Goal: Transaction & Acquisition: Purchase product/service

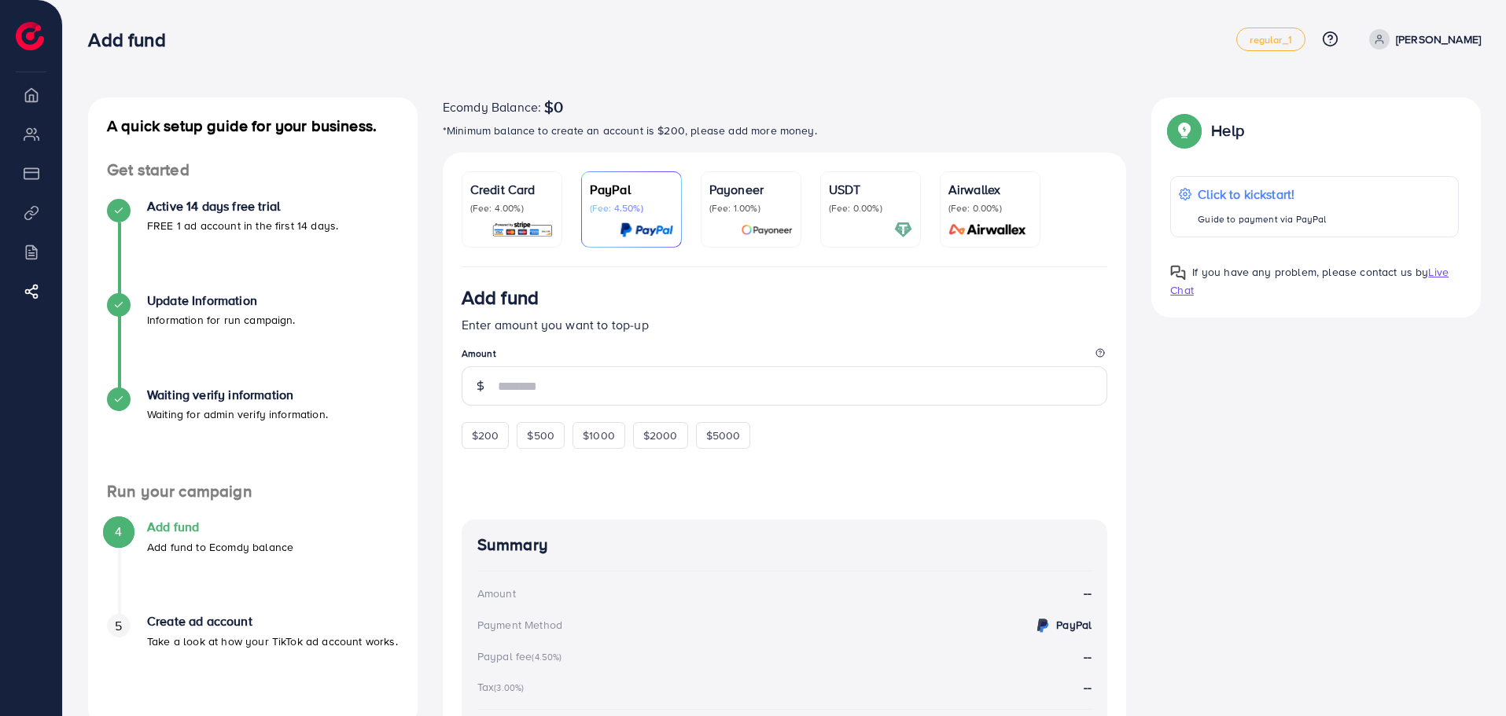
click at [860, 212] on p "(Fee: 0.00%)" at bounding box center [870, 208] width 83 height 13
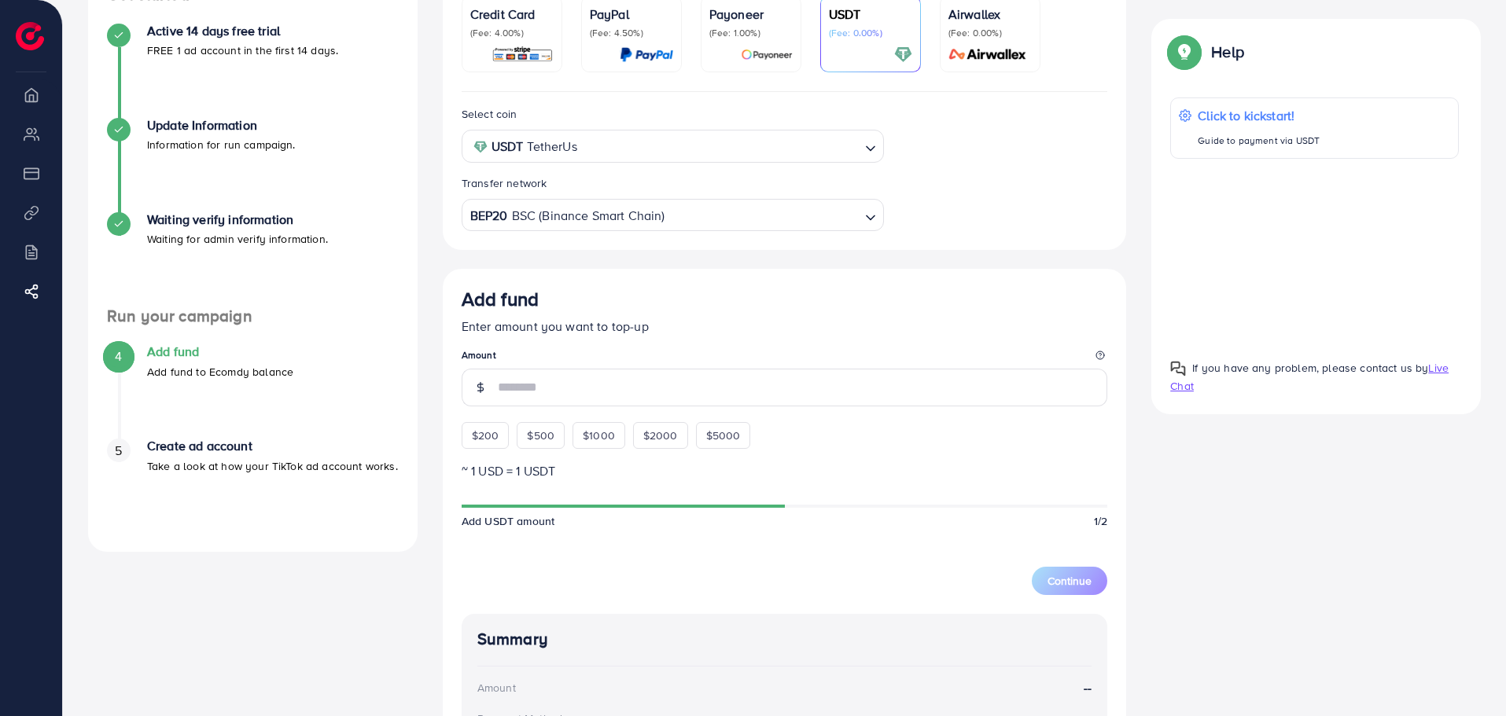
scroll to position [175, 0]
click at [527, 398] on input "number" at bounding box center [803, 389] width 610 height 38
type input "*"
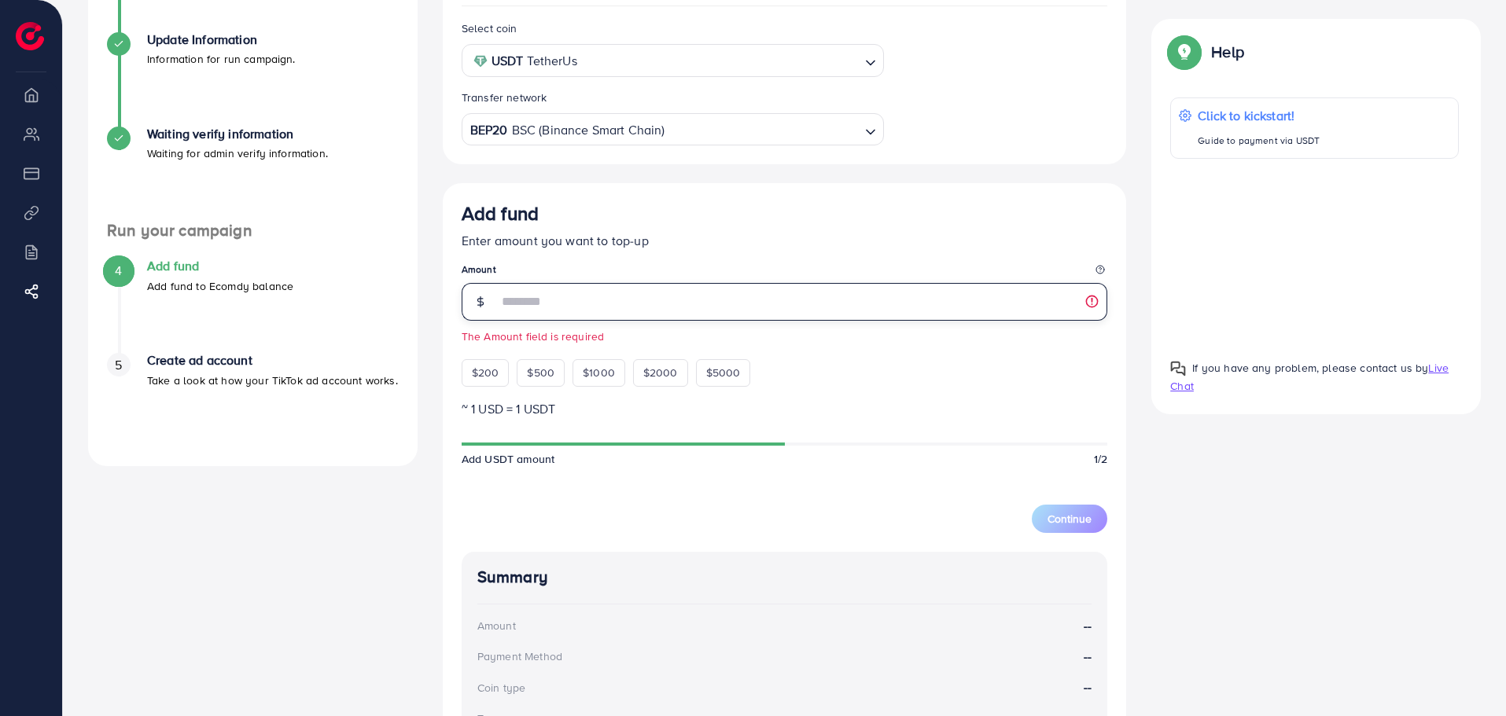
scroll to position [0, 0]
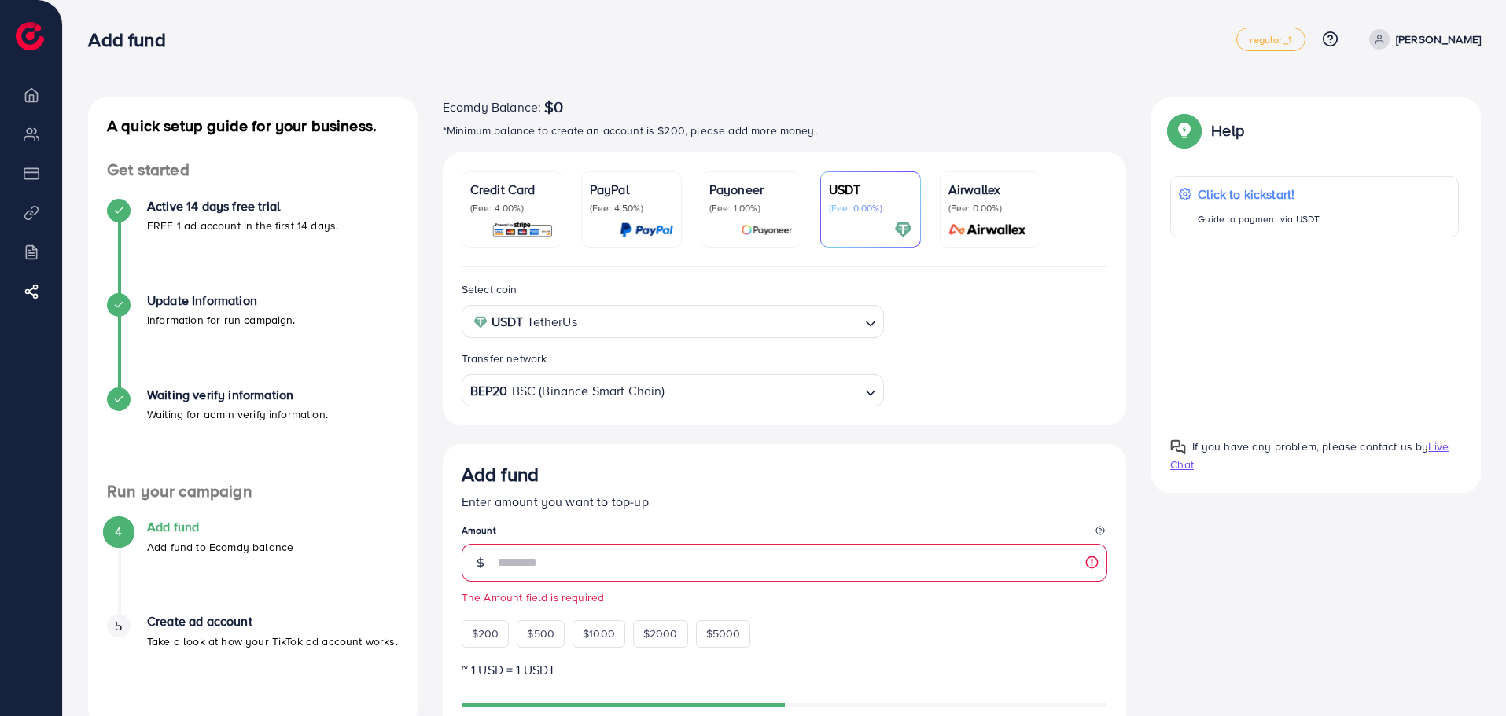
click at [510, 223] on img at bounding box center [522, 230] width 62 height 18
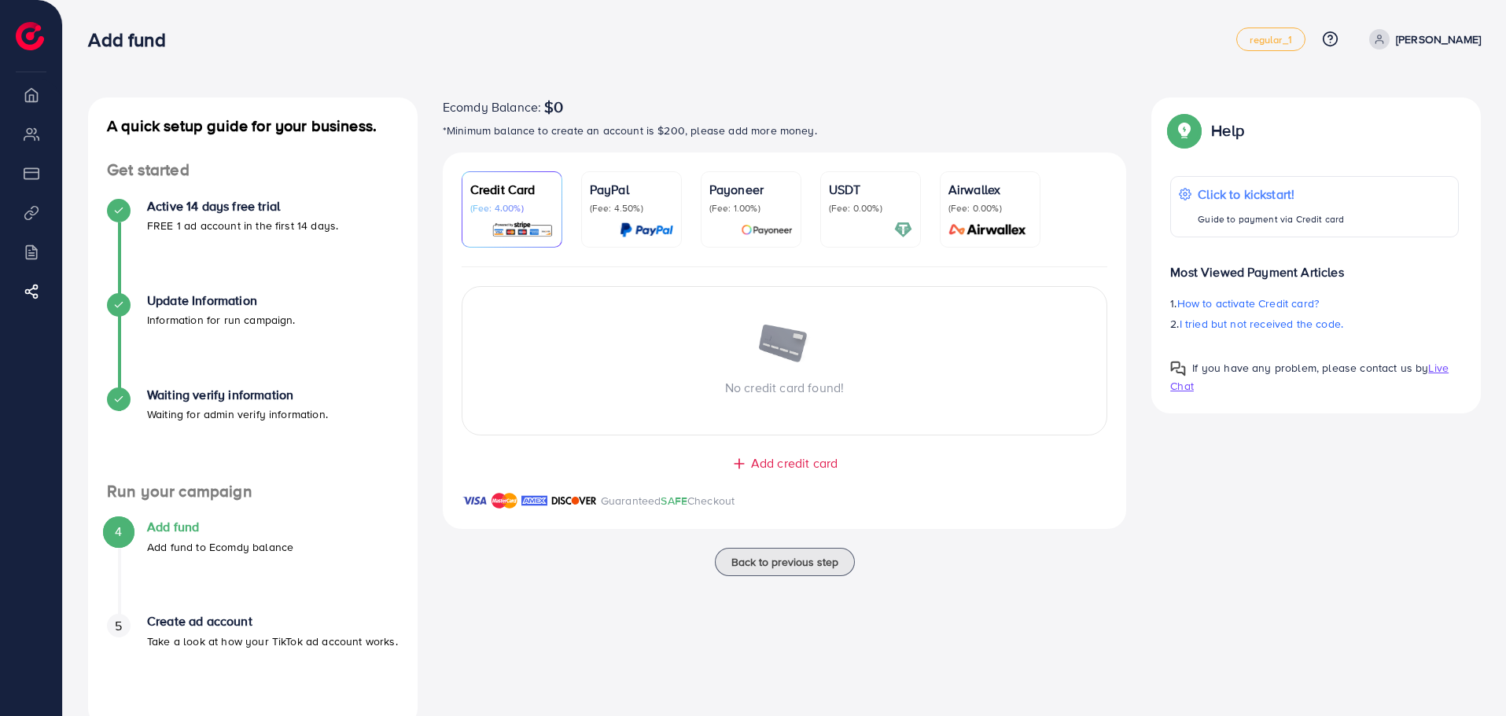
click at [608, 187] on p "PayPal" at bounding box center [631, 189] width 83 height 19
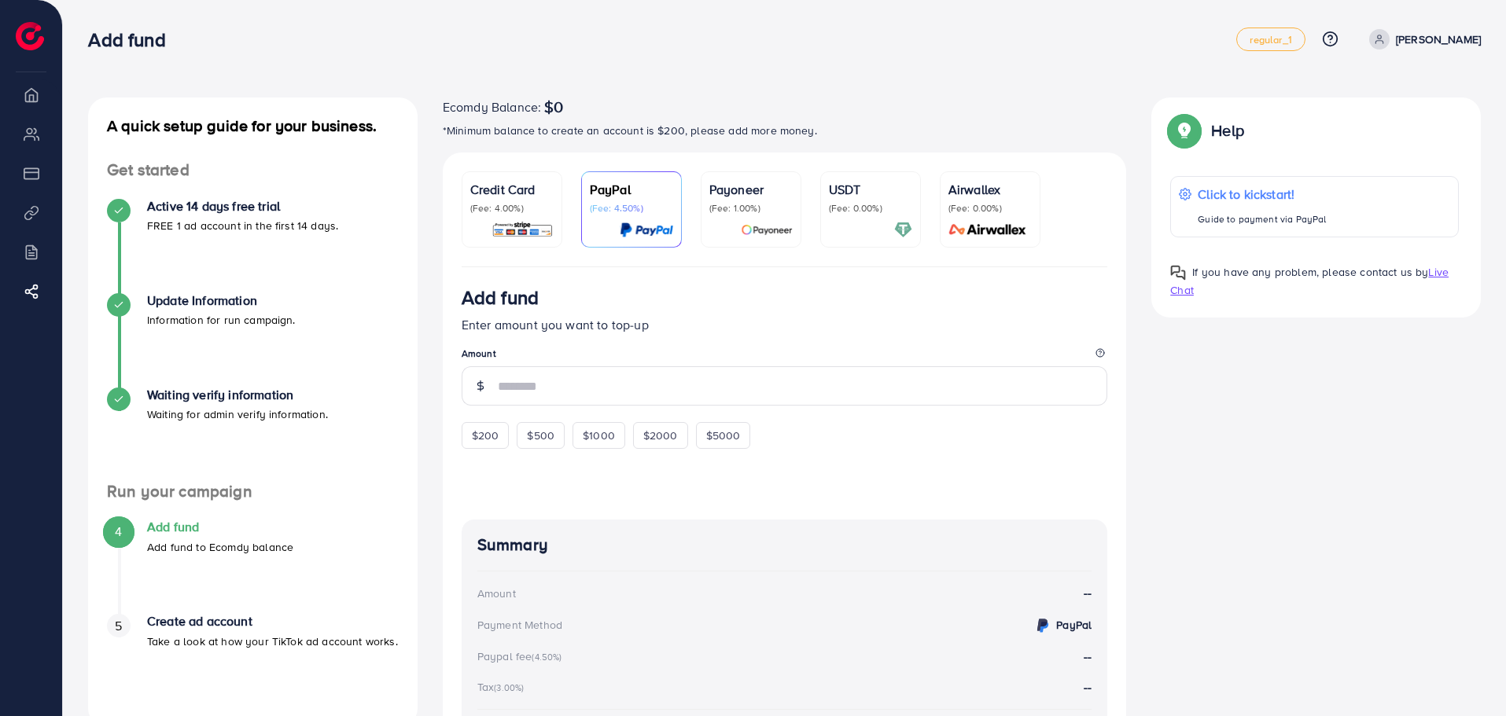
click at [756, 204] on p "(Fee: 1.00%)" at bounding box center [750, 208] width 83 height 13
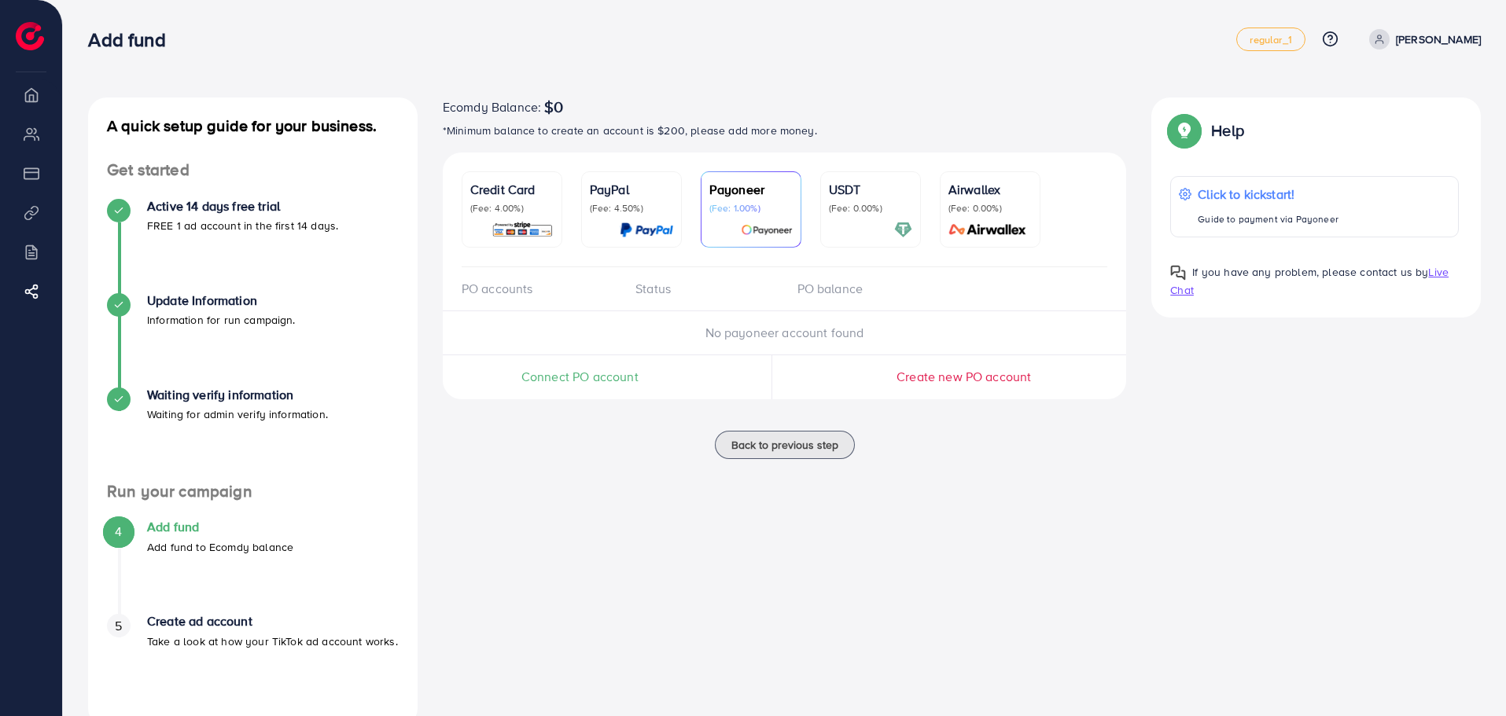
click at [874, 204] on p "(Fee: 0.00%)" at bounding box center [870, 208] width 83 height 13
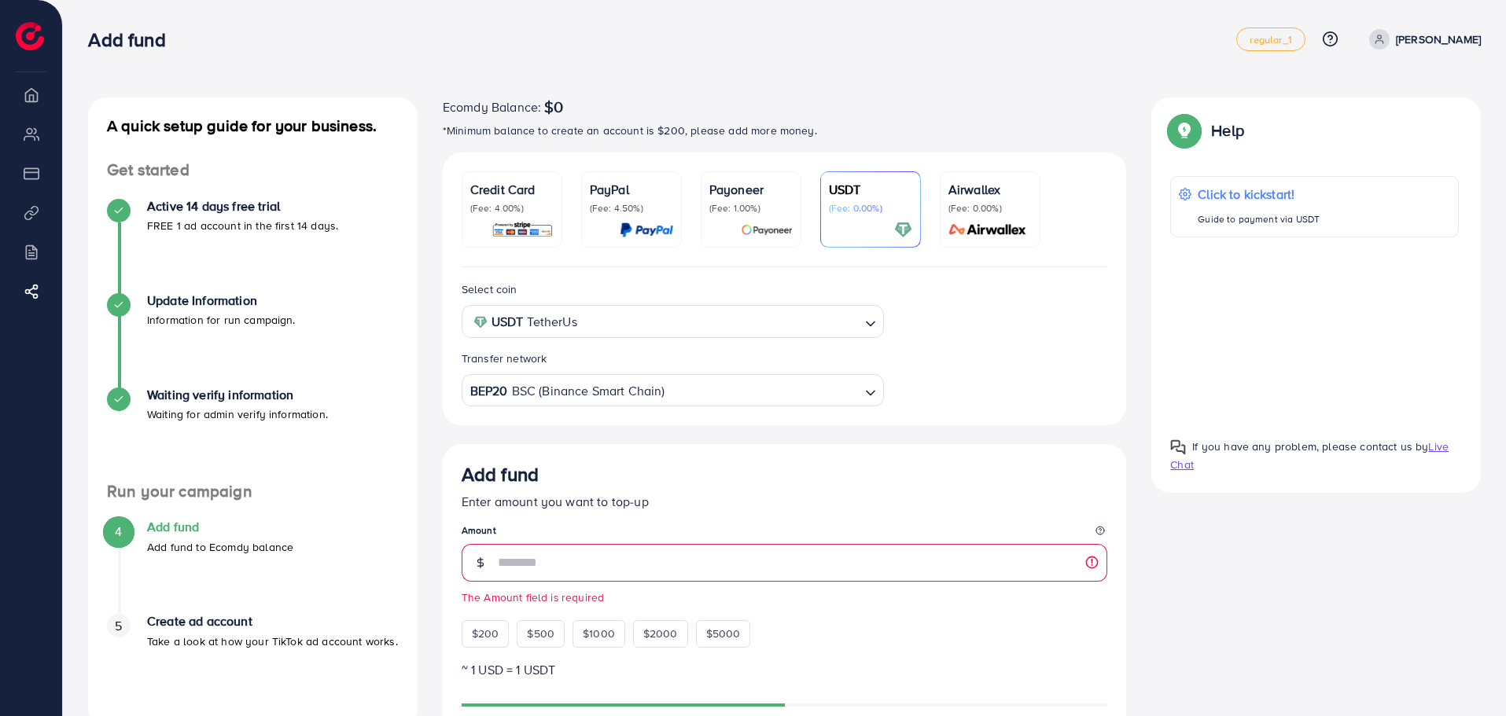
click at [953, 187] on p "Airwallex" at bounding box center [989, 189] width 83 height 19
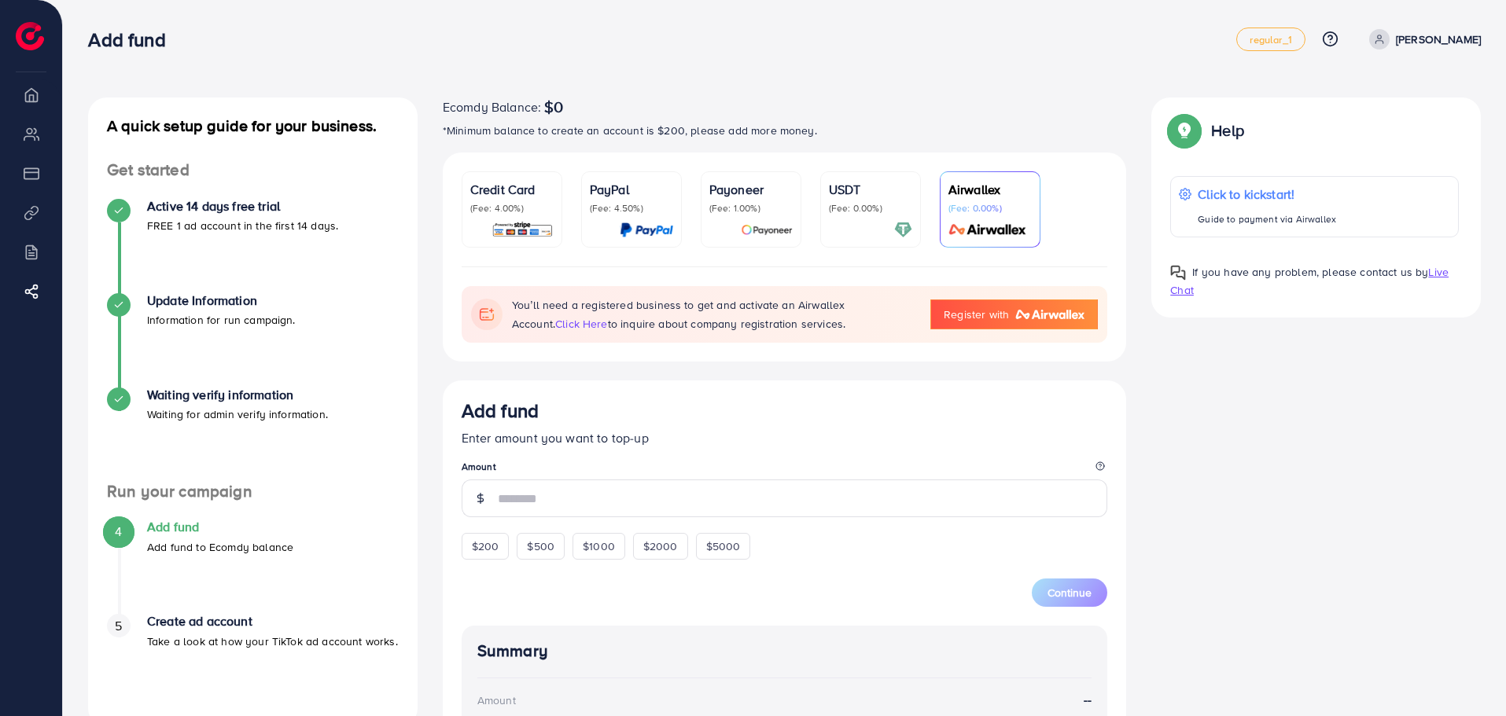
click at [819, 195] on ul "Credit Card (Fee: 4.00%) PayPal (Fee: 4.50%) Payoneer (Fee: 1.00%) USDT (Fee: 0…" at bounding box center [785, 219] width 646 height 96
drag, startPoint x: 819, startPoint y: 195, endPoint x: 844, endPoint y: 194, distance: 25.2
click at [819, 195] on ul "Credit Card (Fee: 4.00%) PayPal (Fee: 4.50%) Payoneer (Fee: 1.00%) USDT (Fee: 0…" at bounding box center [785, 219] width 646 height 96
click at [869, 194] on p "USDT" at bounding box center [870, 189] width 83 height 19
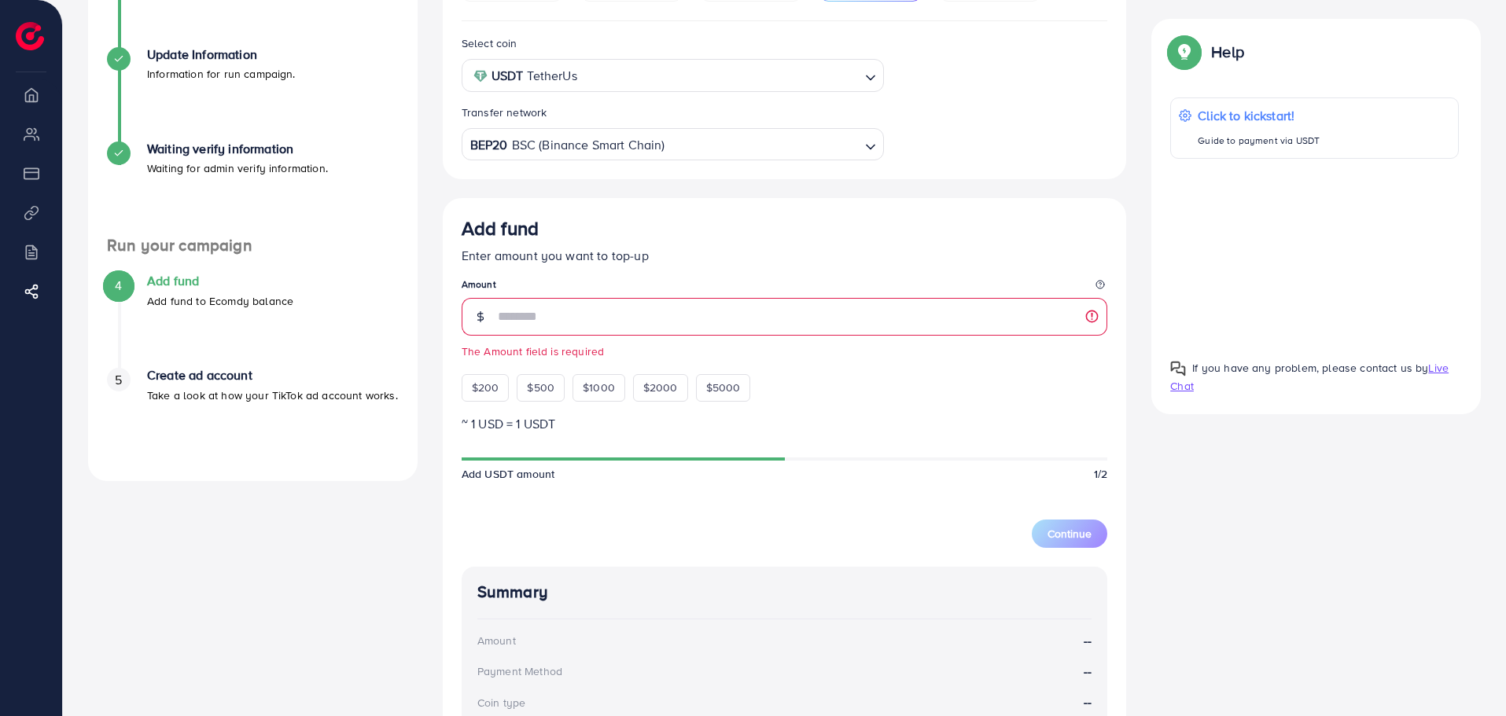
scroll to position [267, 0]
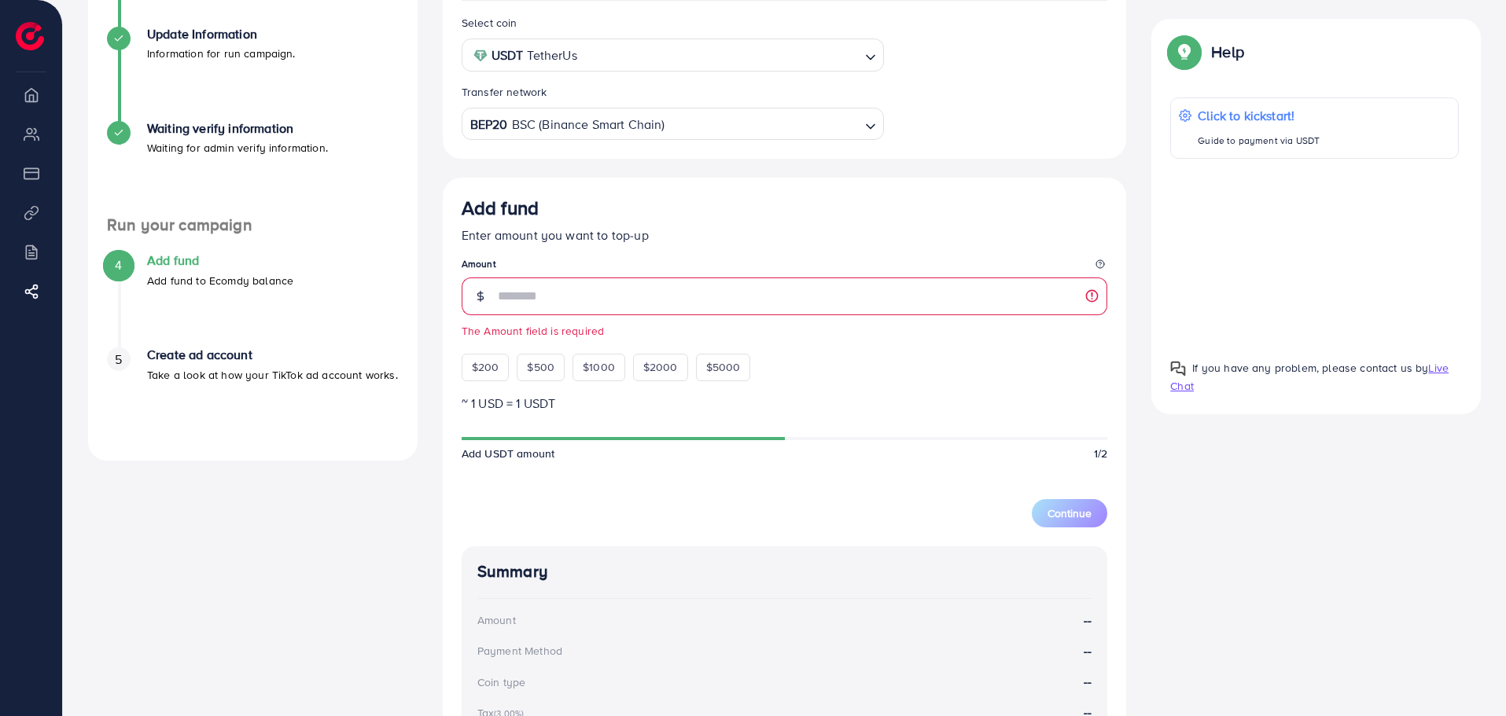
click at [613, 459] on div "Add USDT amount 1/2" at bounding box center [785, 454] width 646 height 16
click at [611, 459] on div "Add USDT amount 1/2" at bounding box center [785, 454] width 646 height 16
click at [624, 501] on div "Continue" at bounding box center [785, 503] width 646 height 47
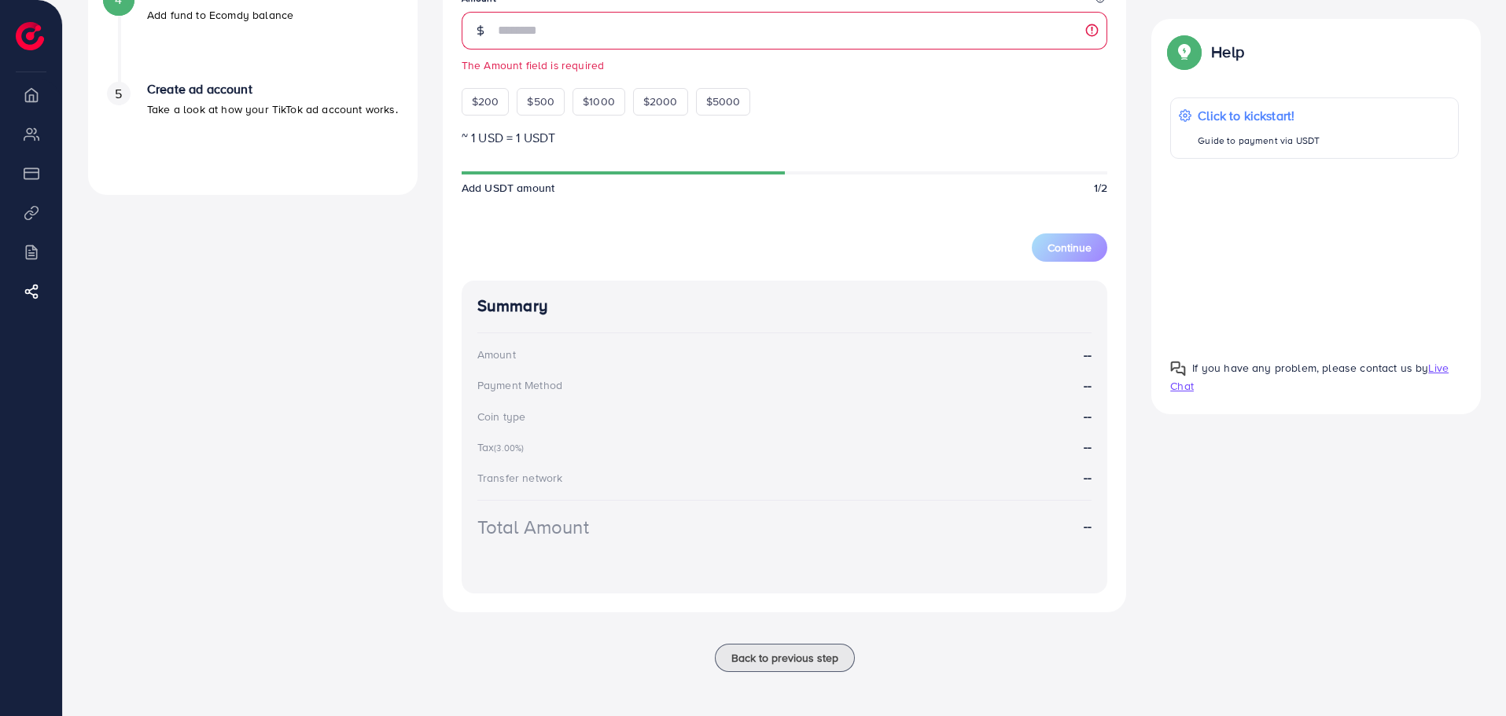
scroll to position [0, 0]
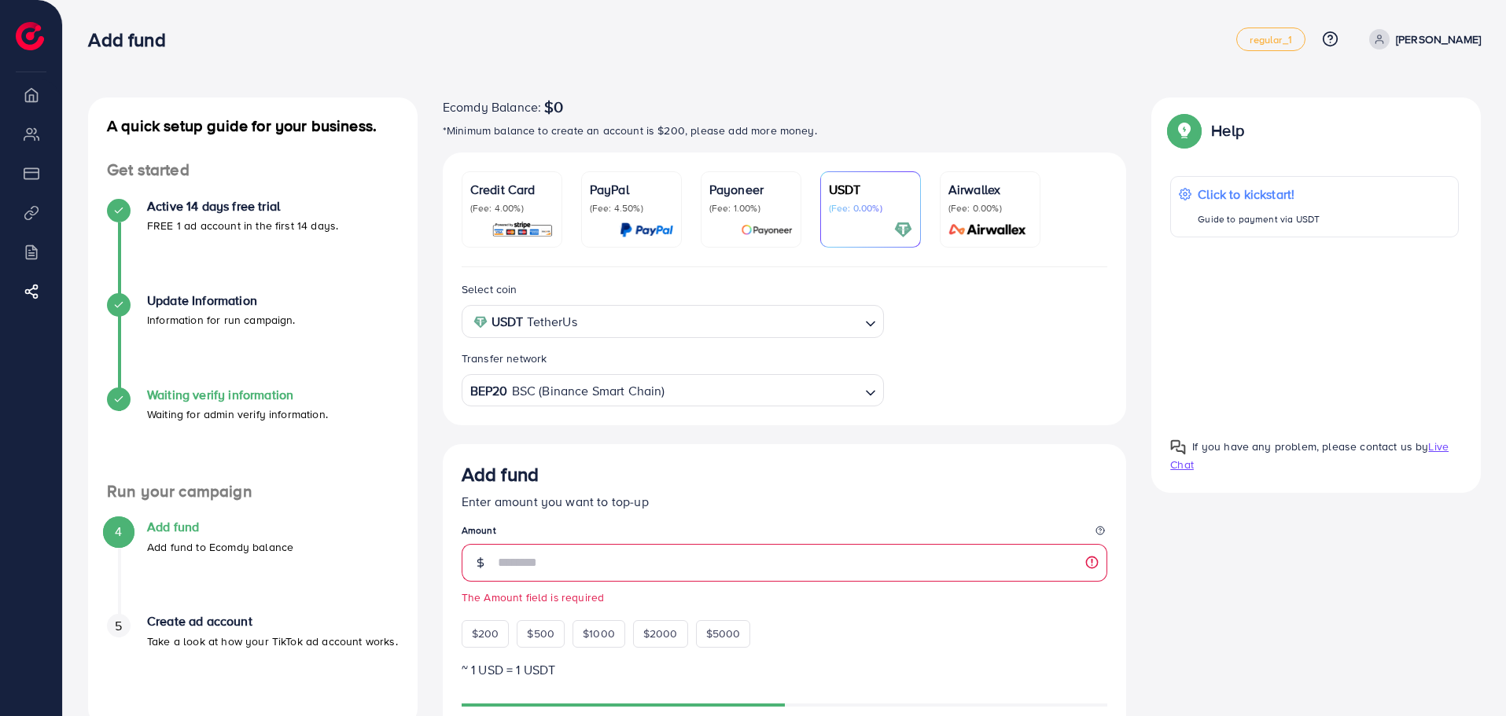
click at [197, 407] on p "Waiting for admin verify information." at bounding box center [237, 414] width 181 height 19
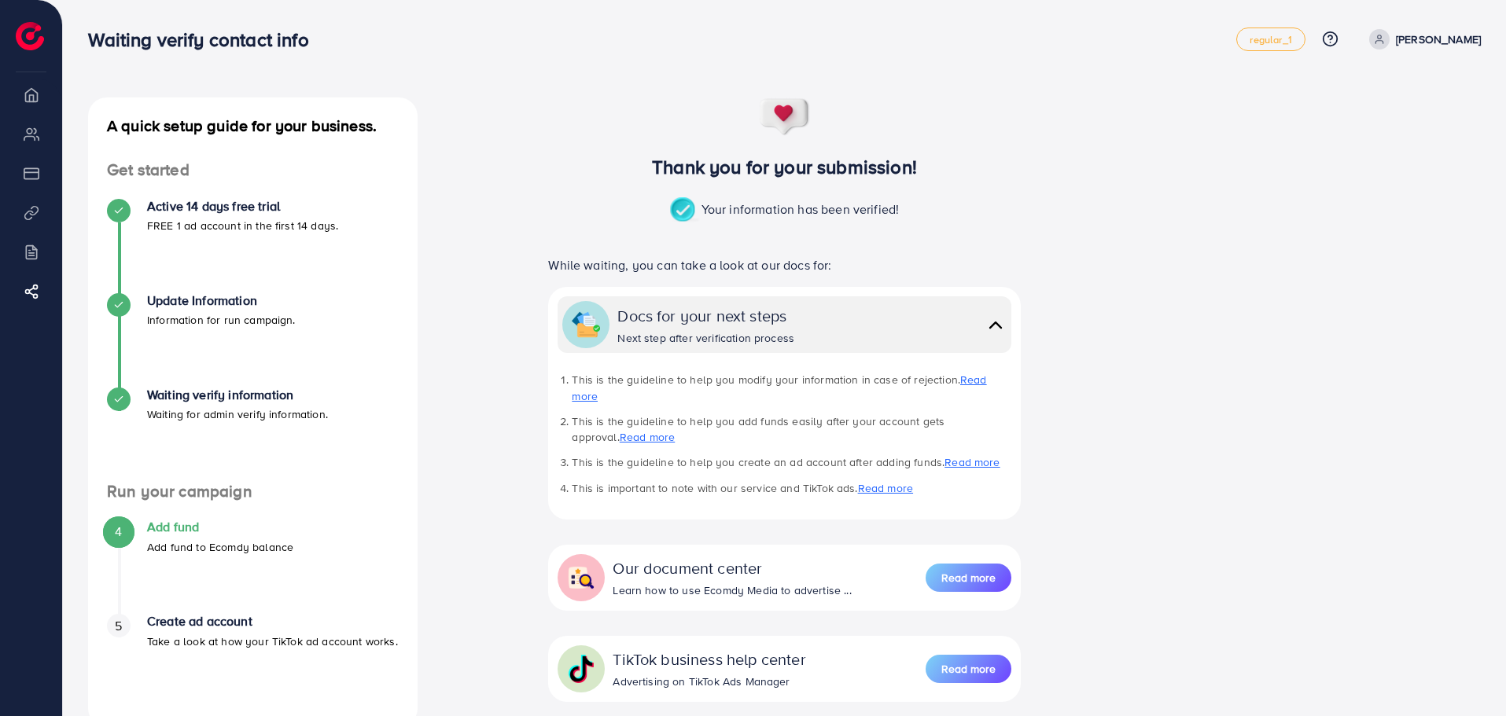
scroll to position [94, 0]
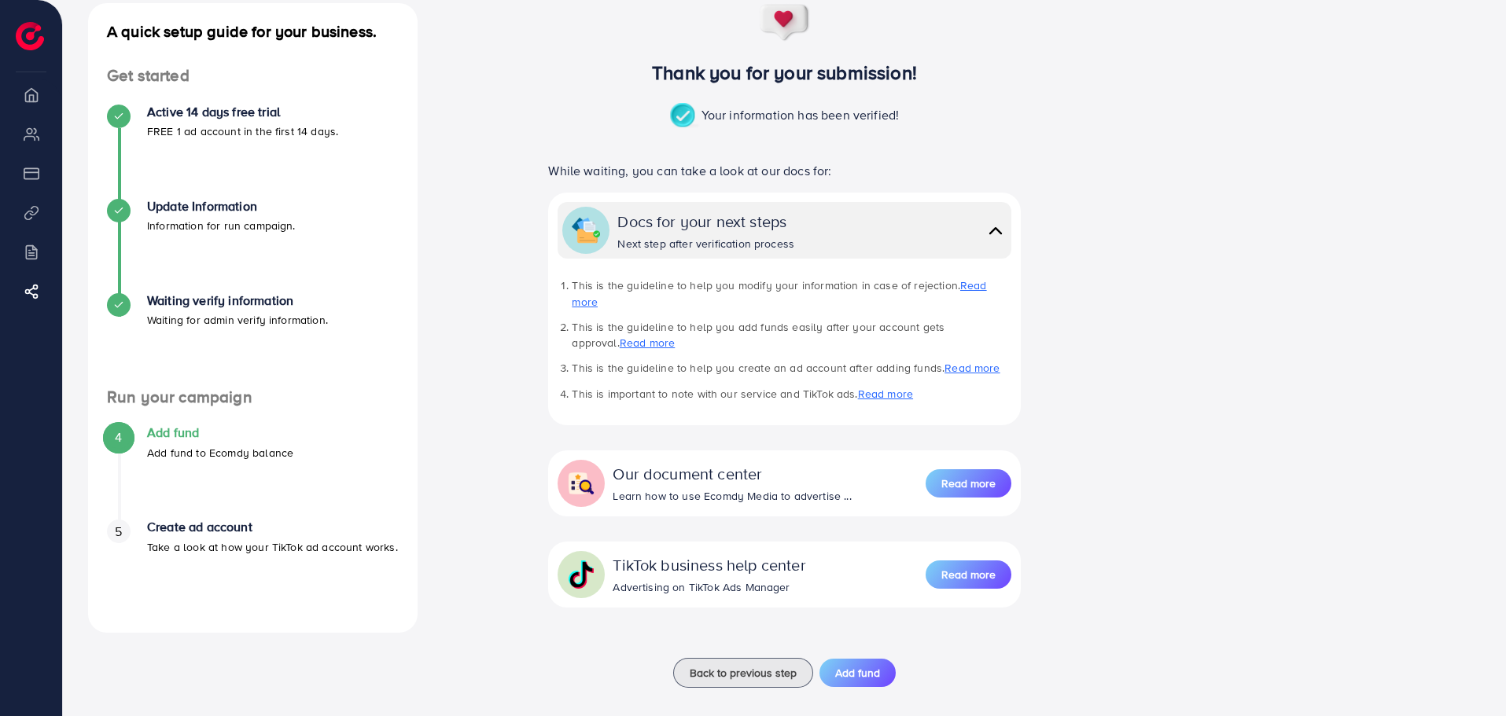
click at [137, 448] on div "4 Add fund Add fund to Ecomdy balance" at bounding box center [253, 443] width 292 height 36
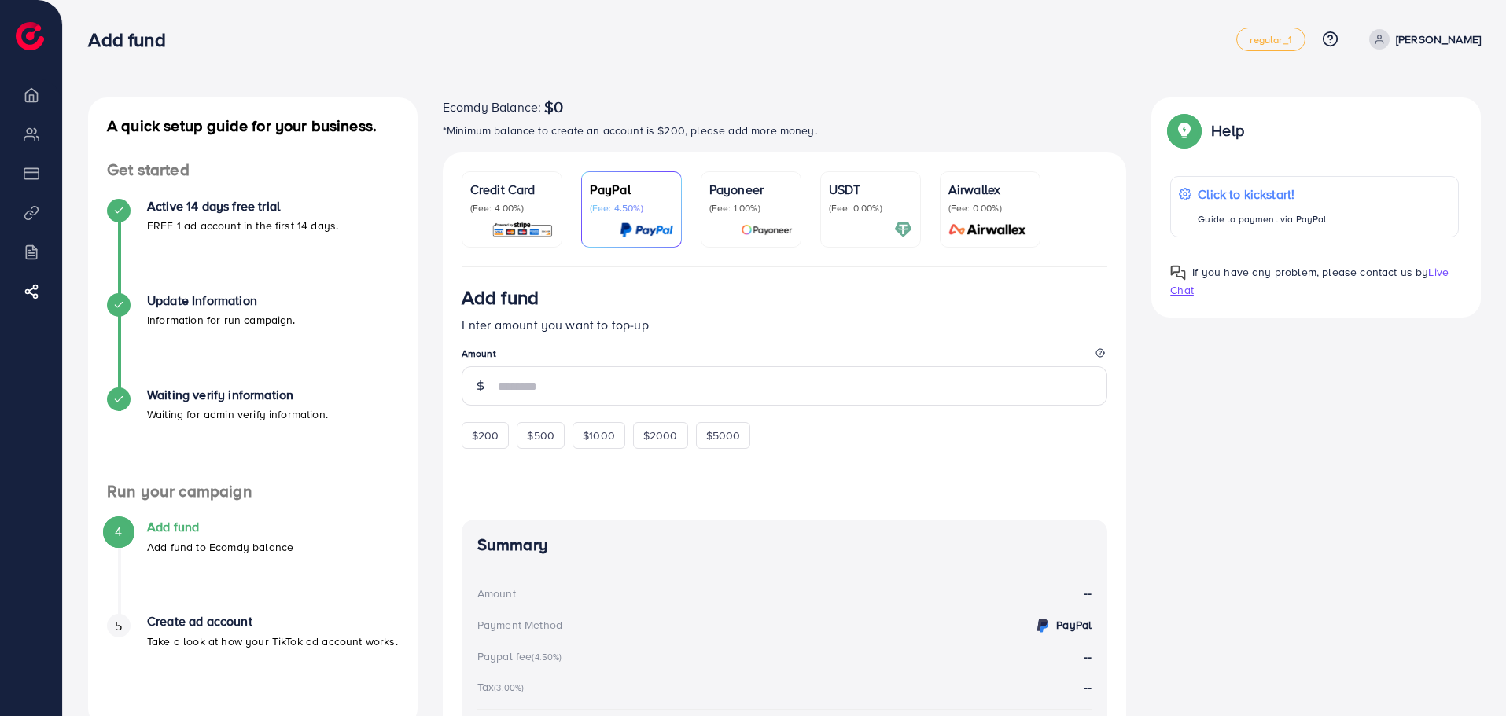
click at [521, 182] on p "Credit Card" at bounding box center [511, 189] width 83 height 19
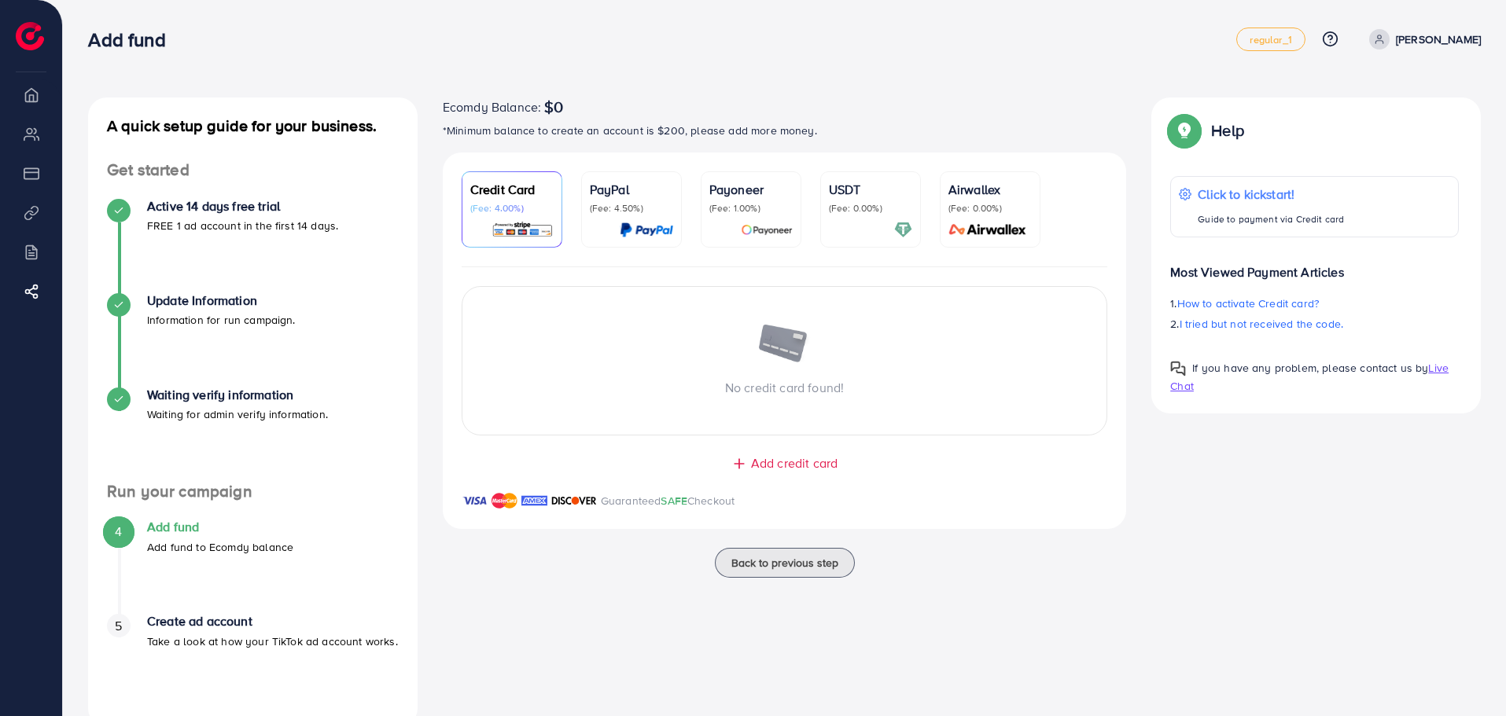
click at [848, 199] on div "USDT (Fee: 0.00%)" at bounding box center [870, 197] width 83 height 35
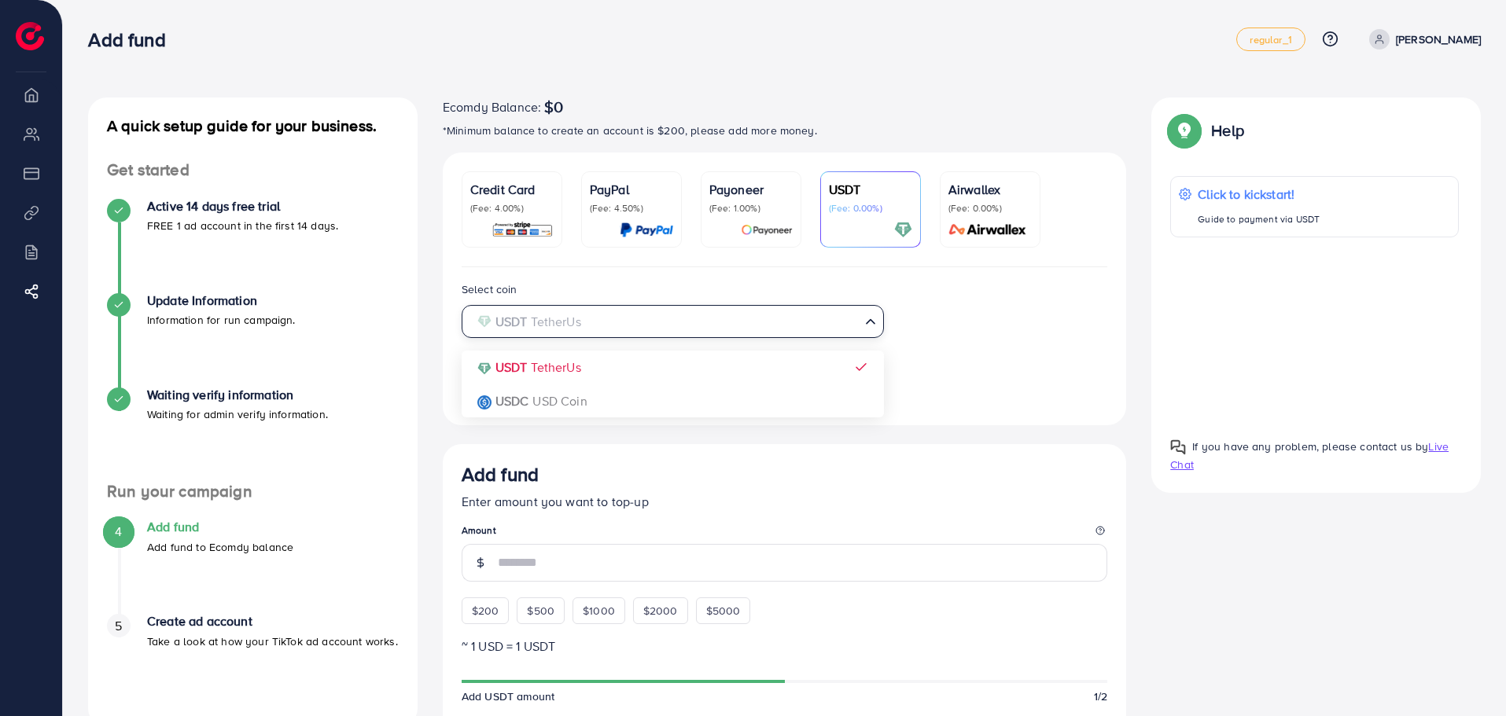
click at [597, 324] on input "Search for option" at bounding box center [664, 322] width 390 height 24
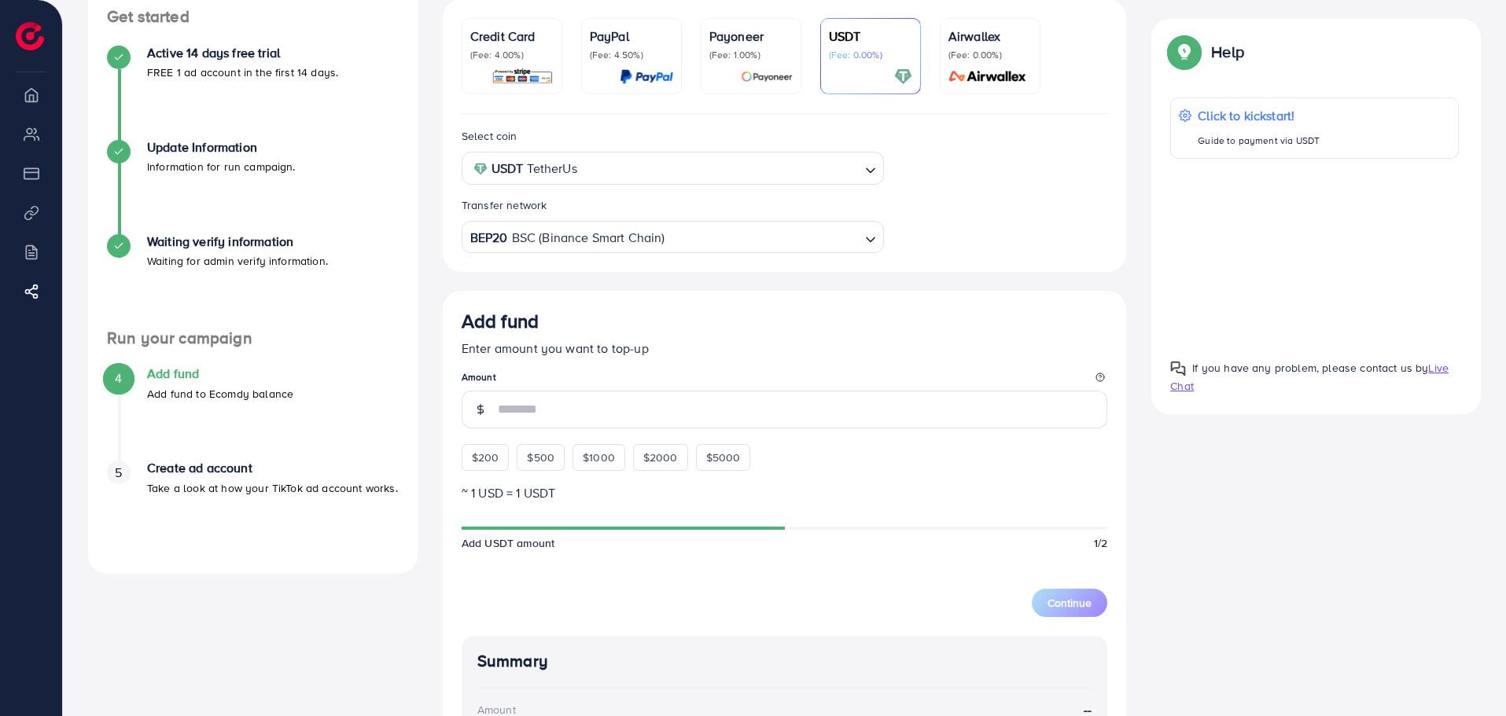
scroll to position [155, 0]
click at [564, 416] on input "number" at bounding box center [803, 408] width 610 height 38
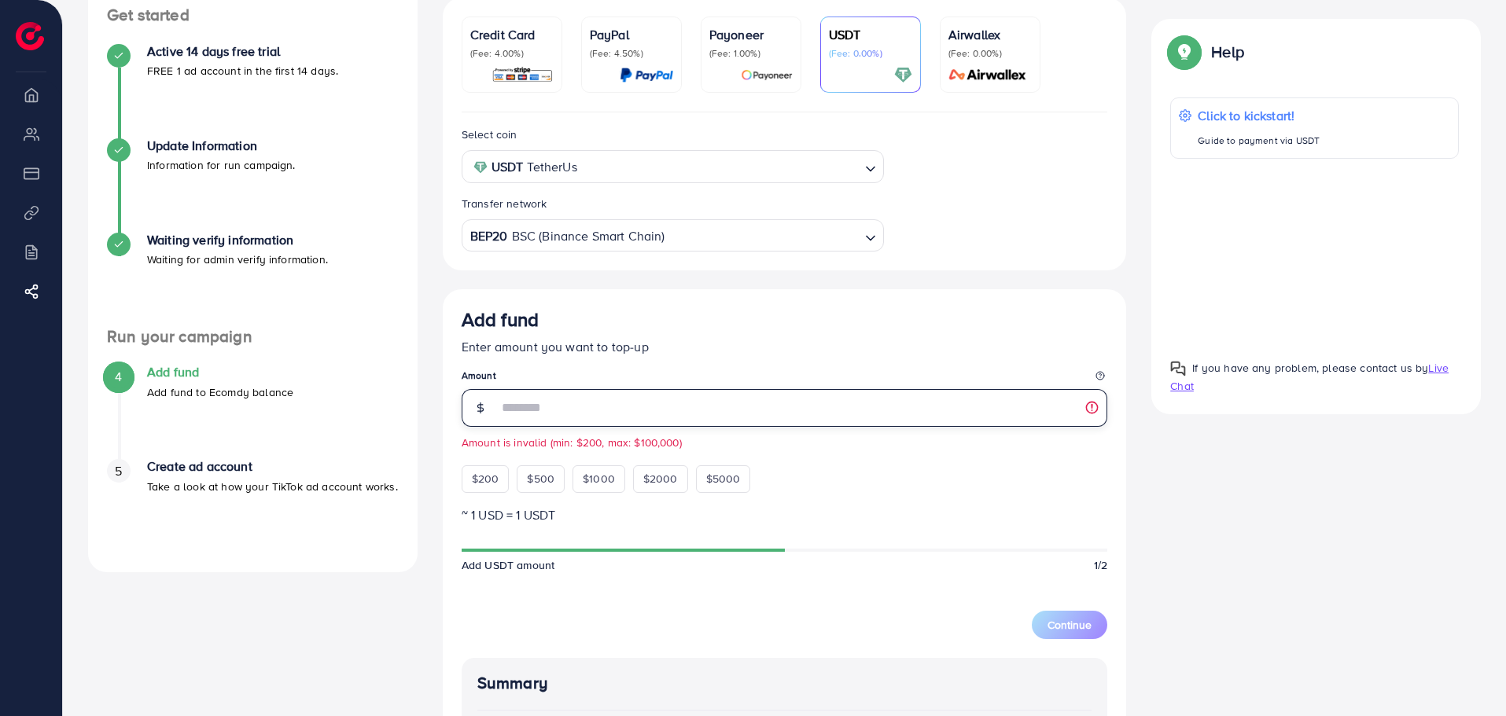
type input "*"
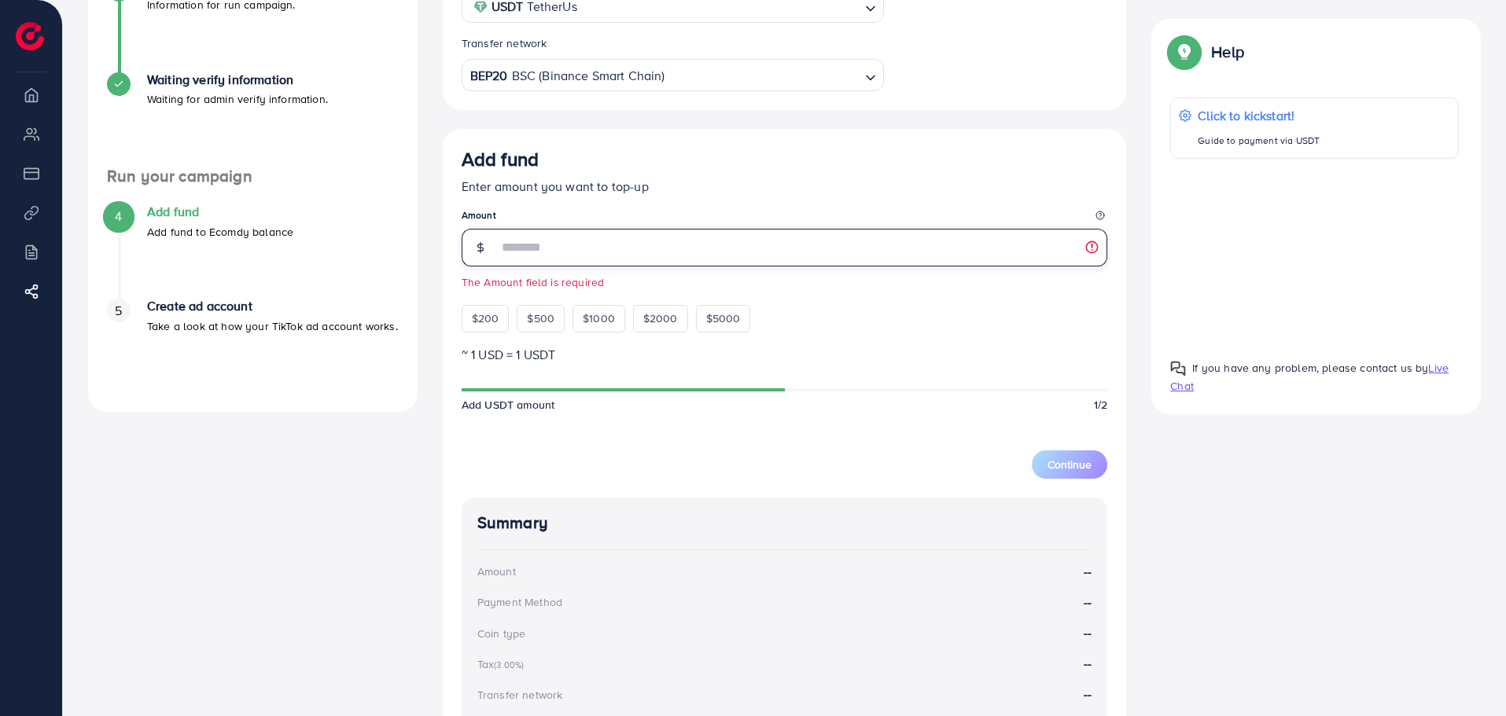
scroll to position [316, 0]
